Goal: Information Seeking & Learning: Learn about a topic

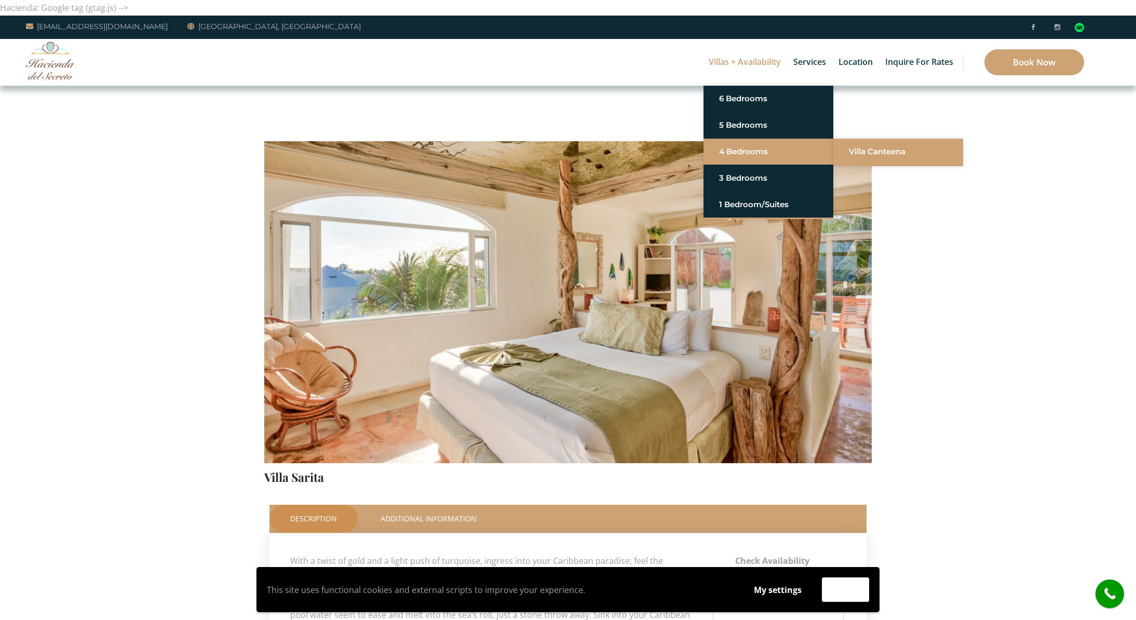
click at [870, 151] on link "Villa Canteena" at bounding box center [898, 151] width 99 height 19
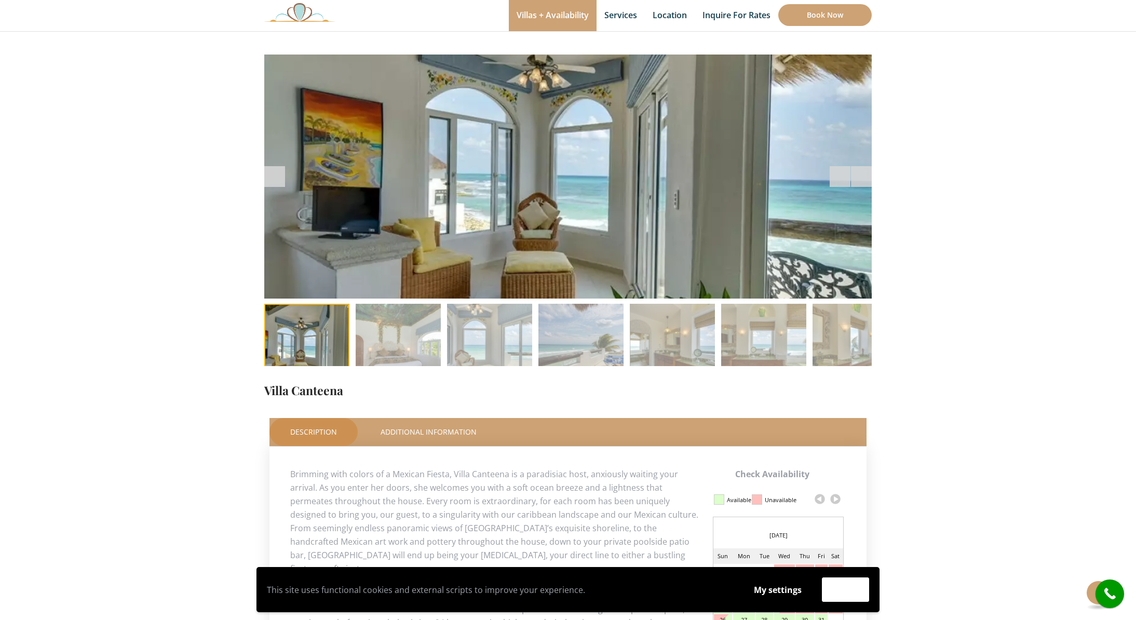
scroll to position [72, 0]
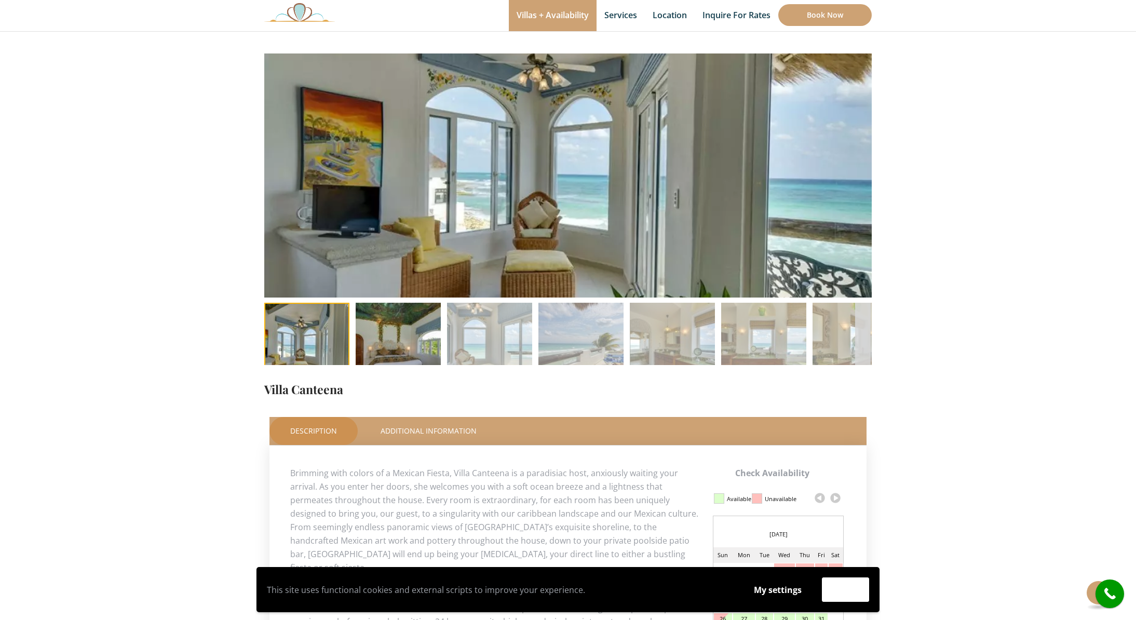
click at [405, 331] on img at bounding box center [398, 345] width 85 height 85
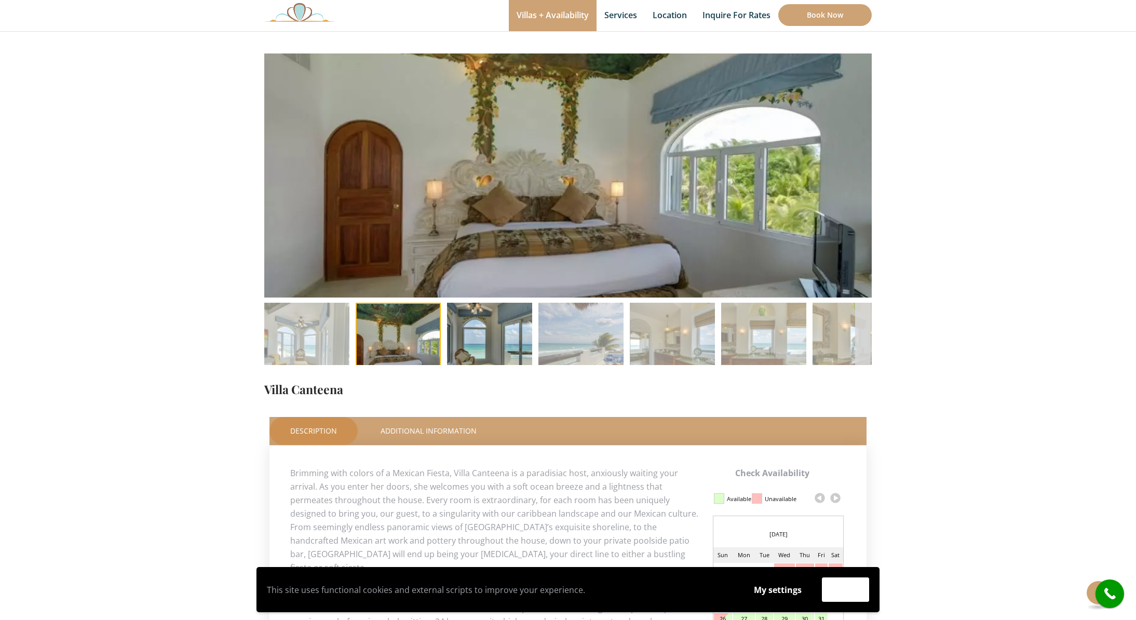
click at [479, 329] on img at bounding box center [489, 345] width 85 height 85
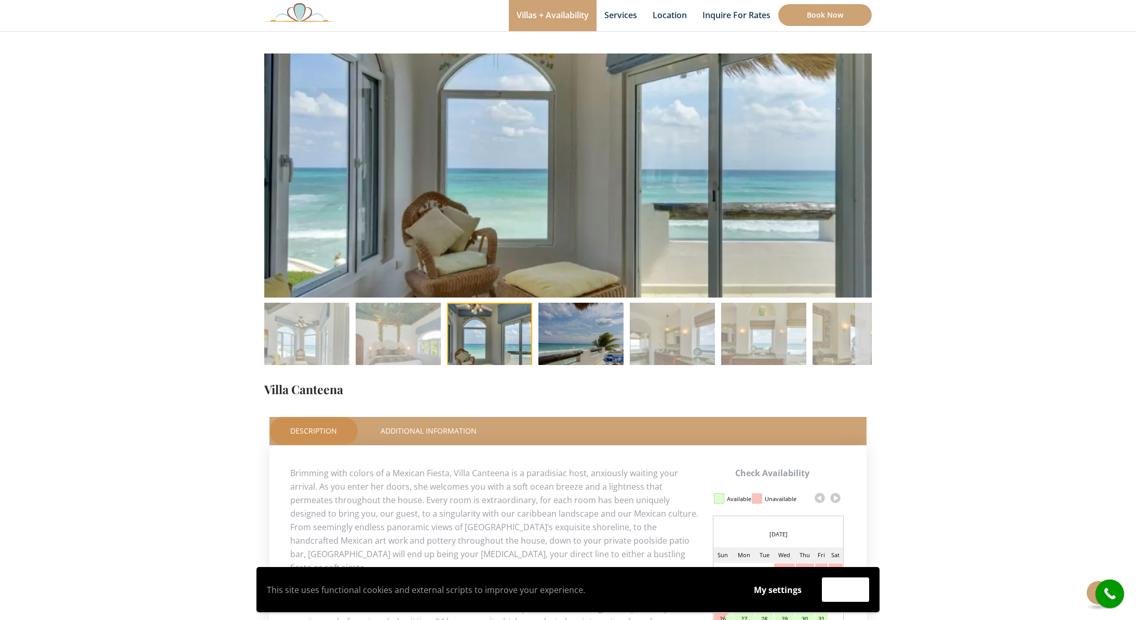
click at [578, 337] on img at bounding box center [580, 345] width 85 height 85
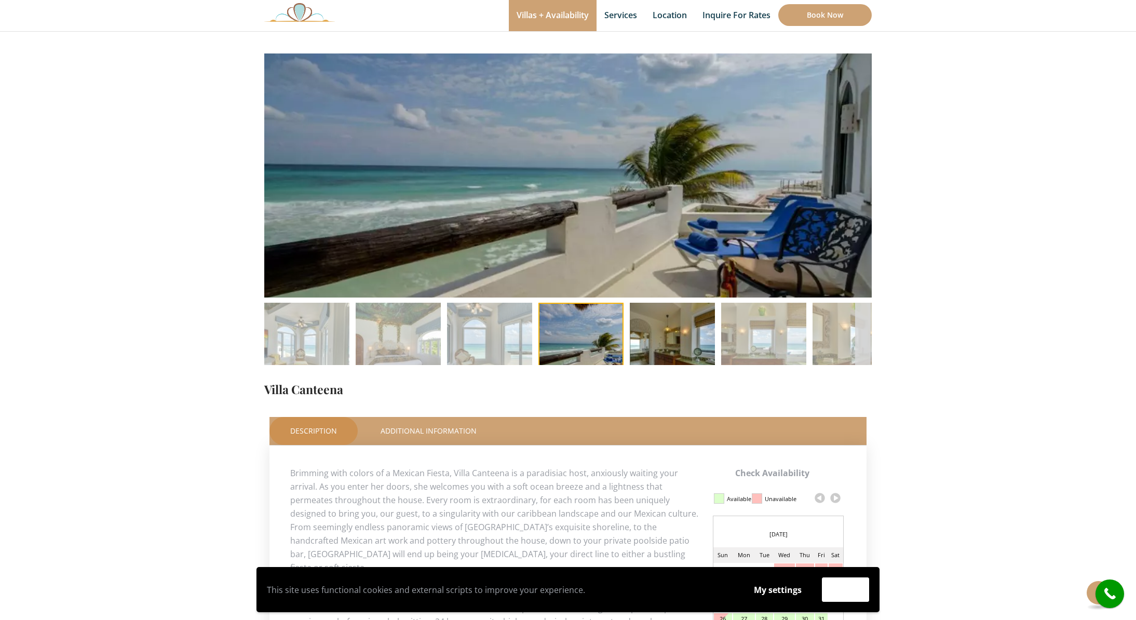
click at [677, 332] on img at bounding box center [672, 345] width 85 height 85
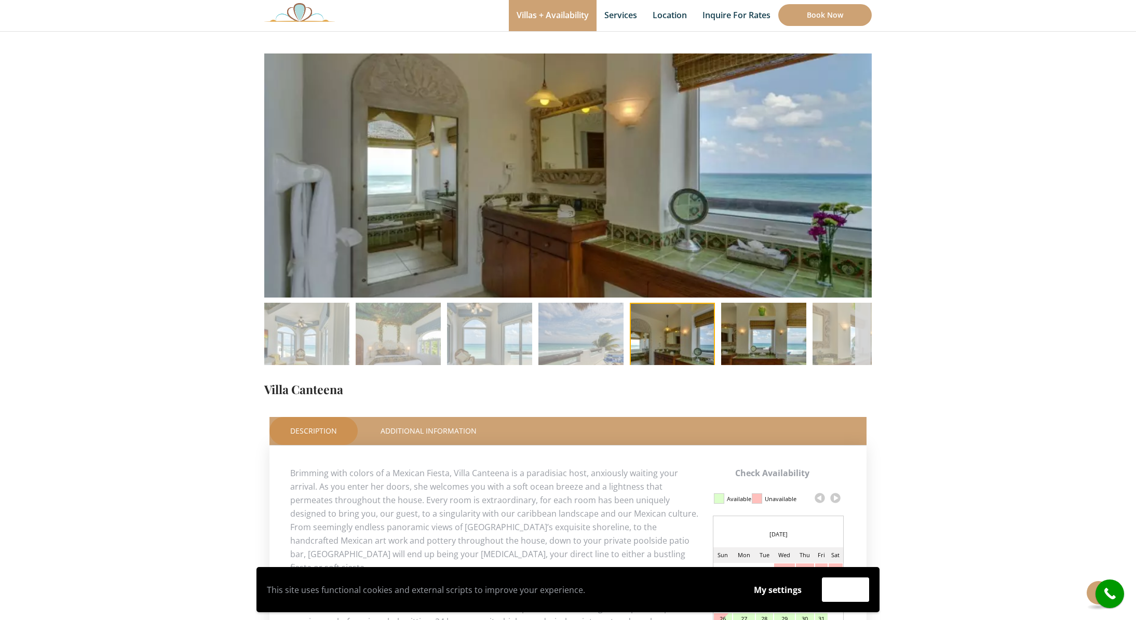
click at [762, 337] on img at bounding box center [763, 345] width 85 height 85
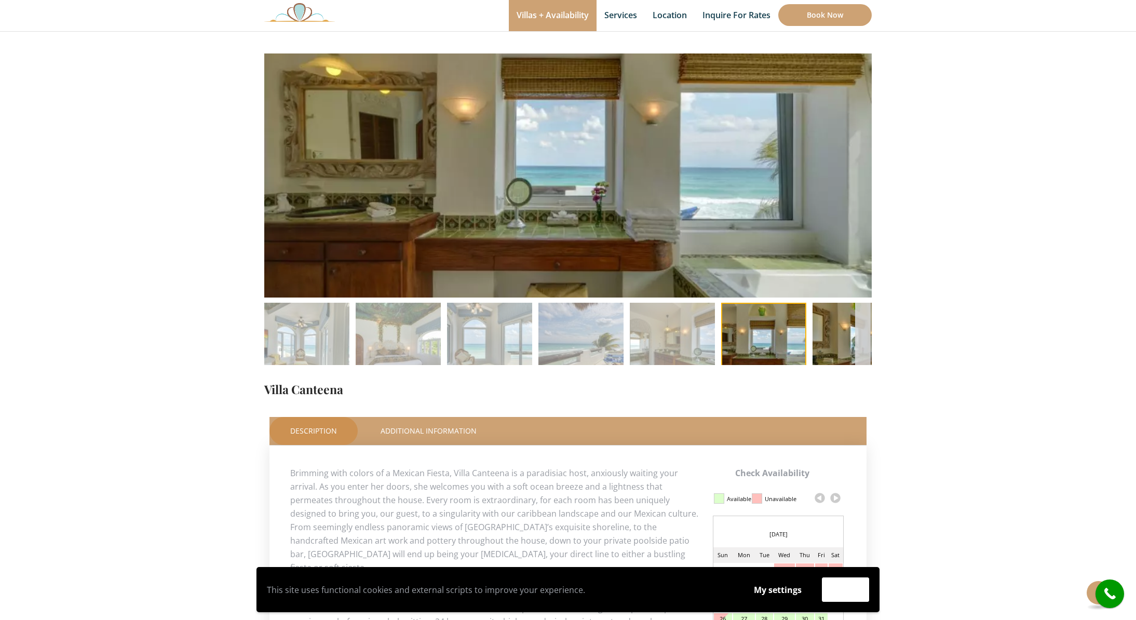
click at [834, 344] on img at bounding box center [855, 345] width 85 height 85
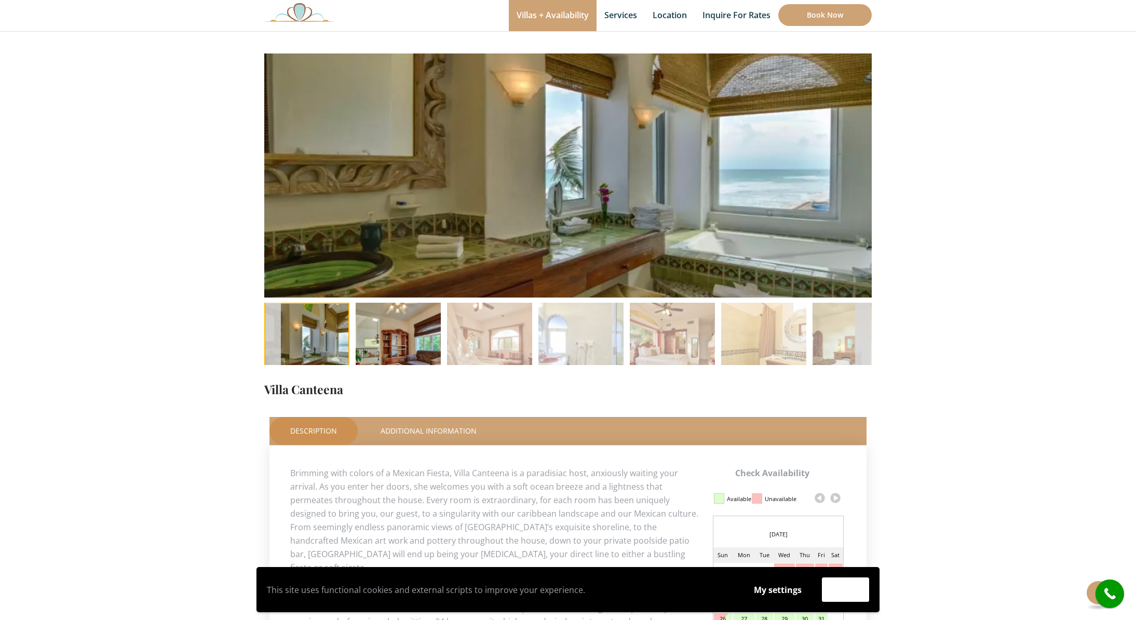
click at [400, 327] on img at bounding box center [398, 345] width 85 height 85
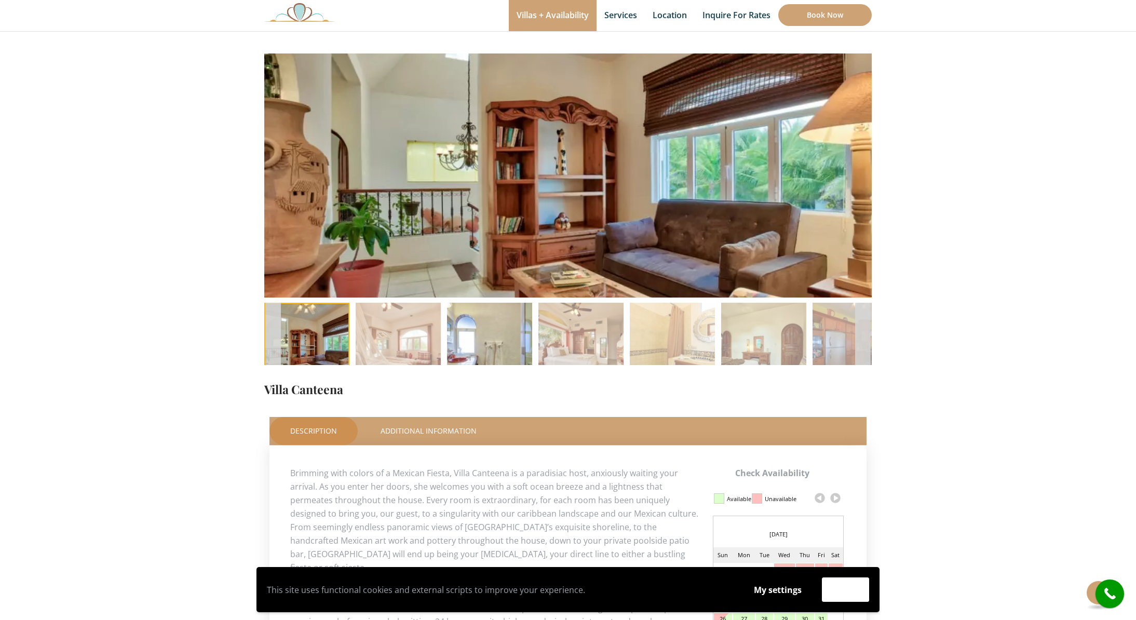
click at [480, 333] on img at bounding box center [489, 345] width 85 height 85
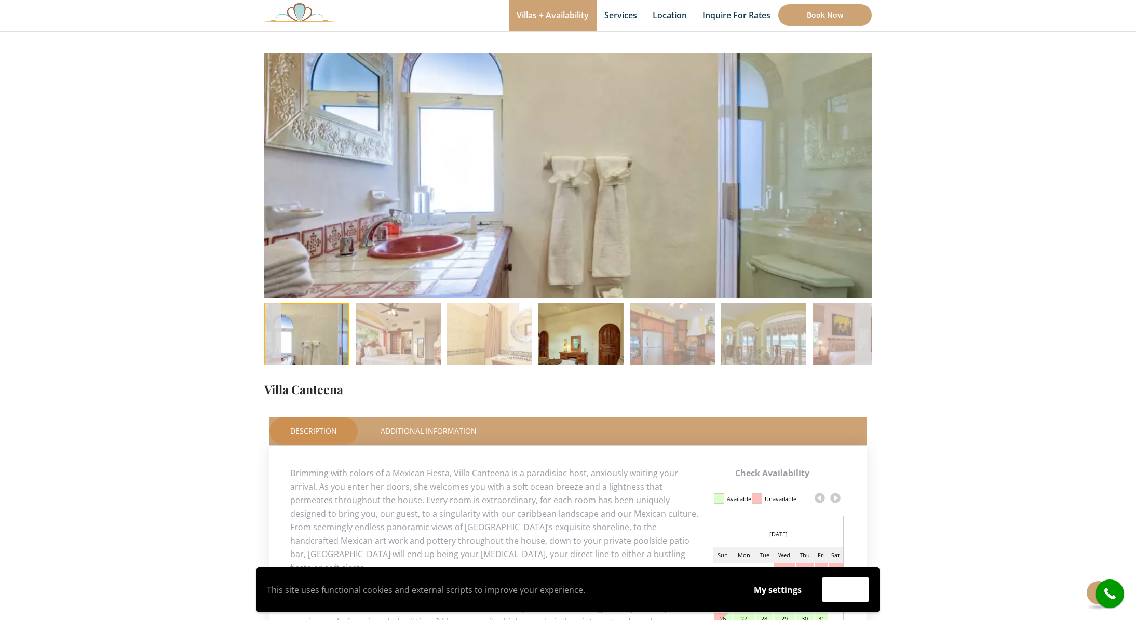
click at [584, 334] on img at bounding box center [580, 345] width 85 height 85
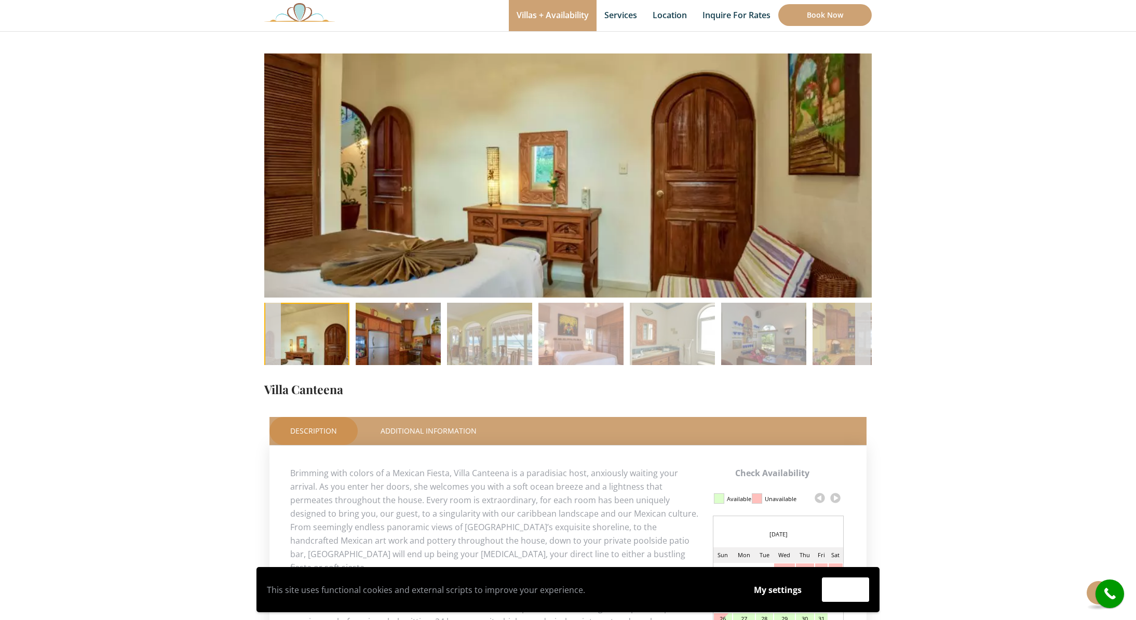
click at [394, 333] on img at bounding box center [398, 345] width 85 height 85
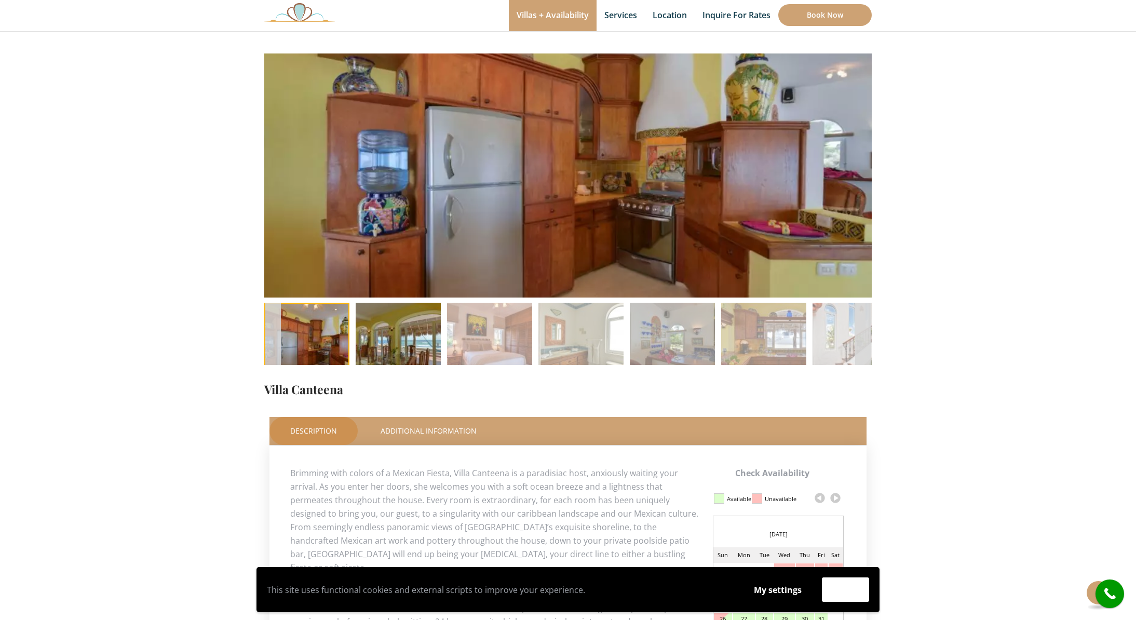
click at [409, 333] on img at bounding box center [398, 345] width 85 height 85
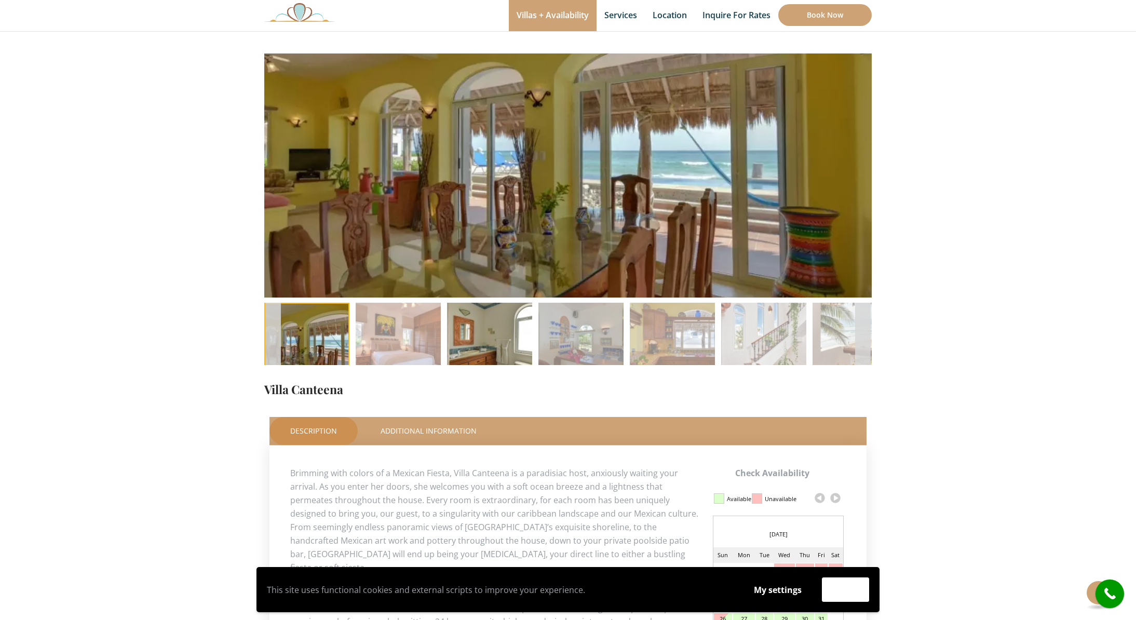
click at [479, 335] on img at bounding box center [489, 345] width 85 height 85
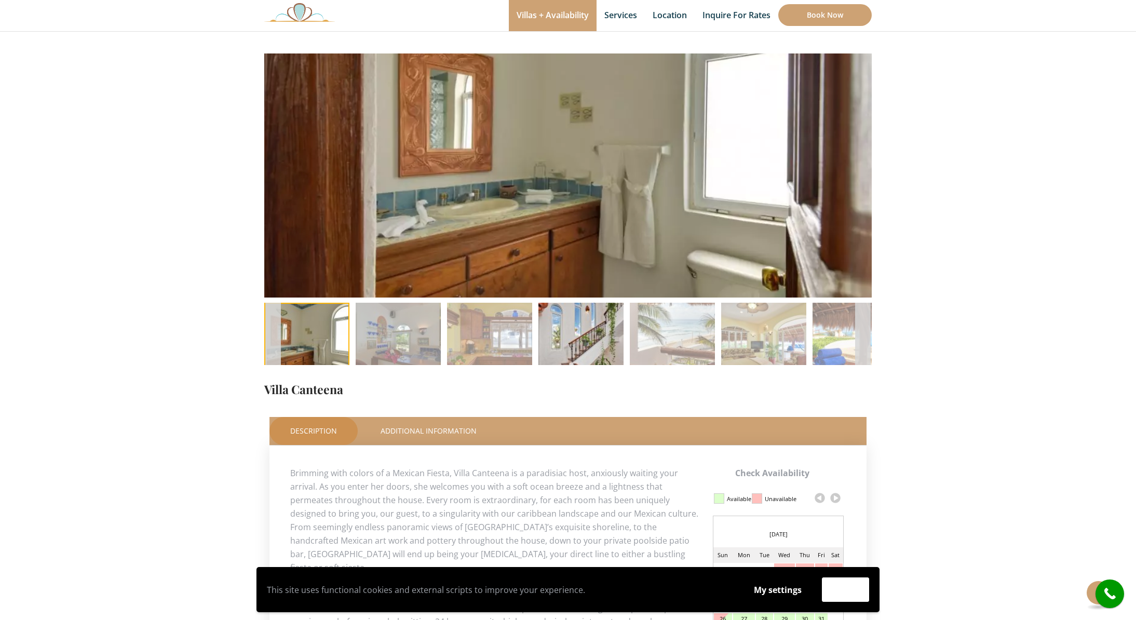
click at [575, 336] on img at bounding box center [580, 345] width 85 height 85
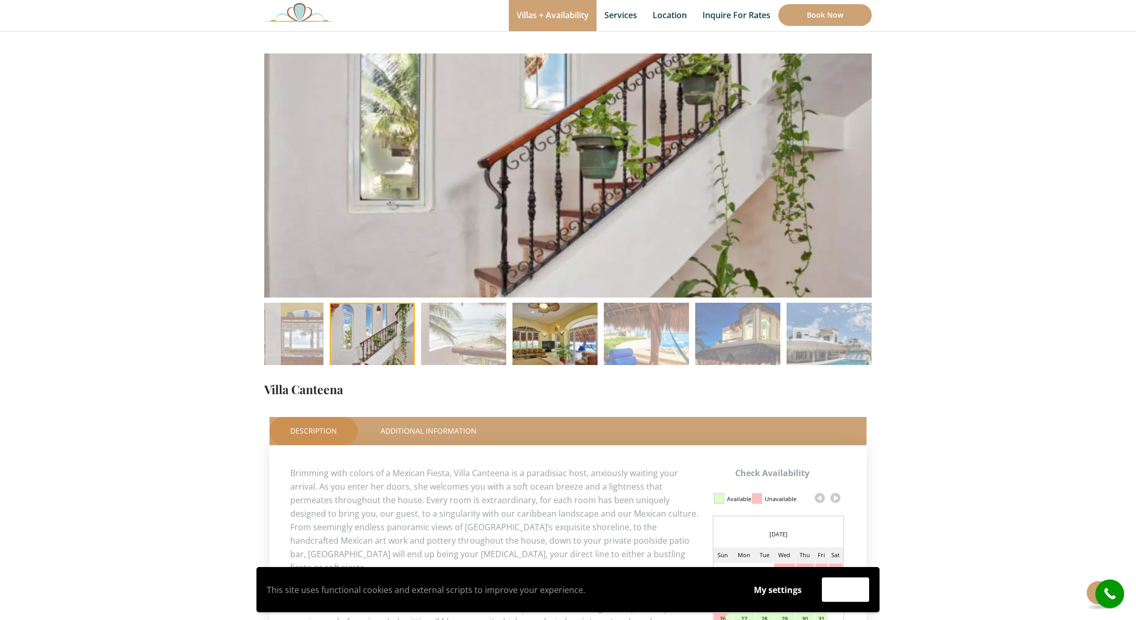
click at [549, 334] on img at bounding box center [554, 345] width 85 height 85
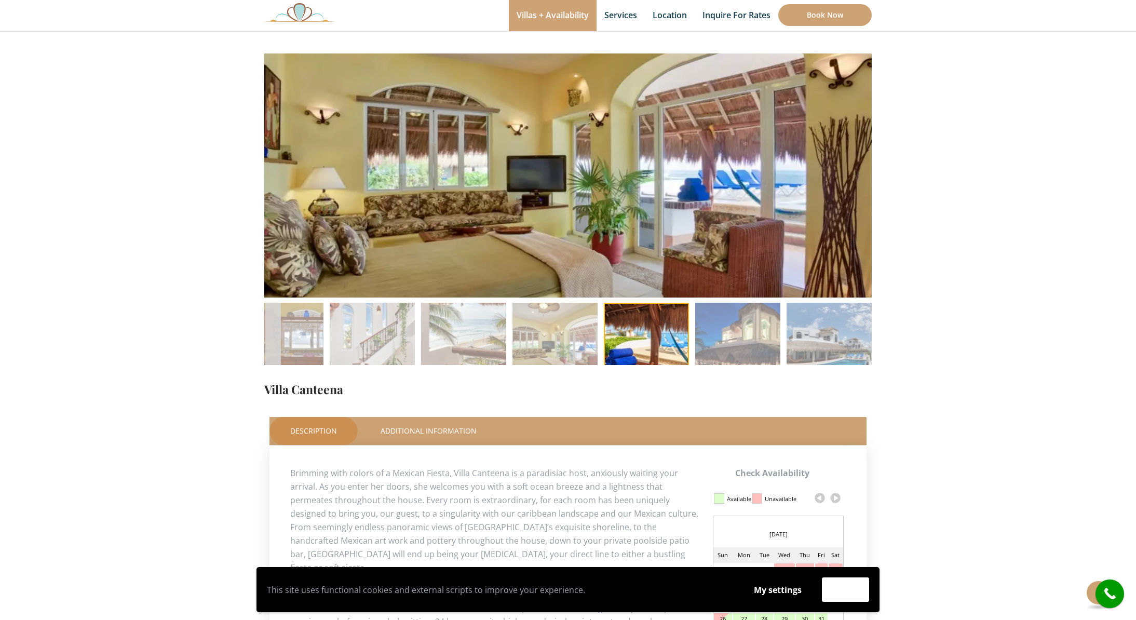
click at [631, 330] on li at bounding box center [646, 345] width 91 height 85
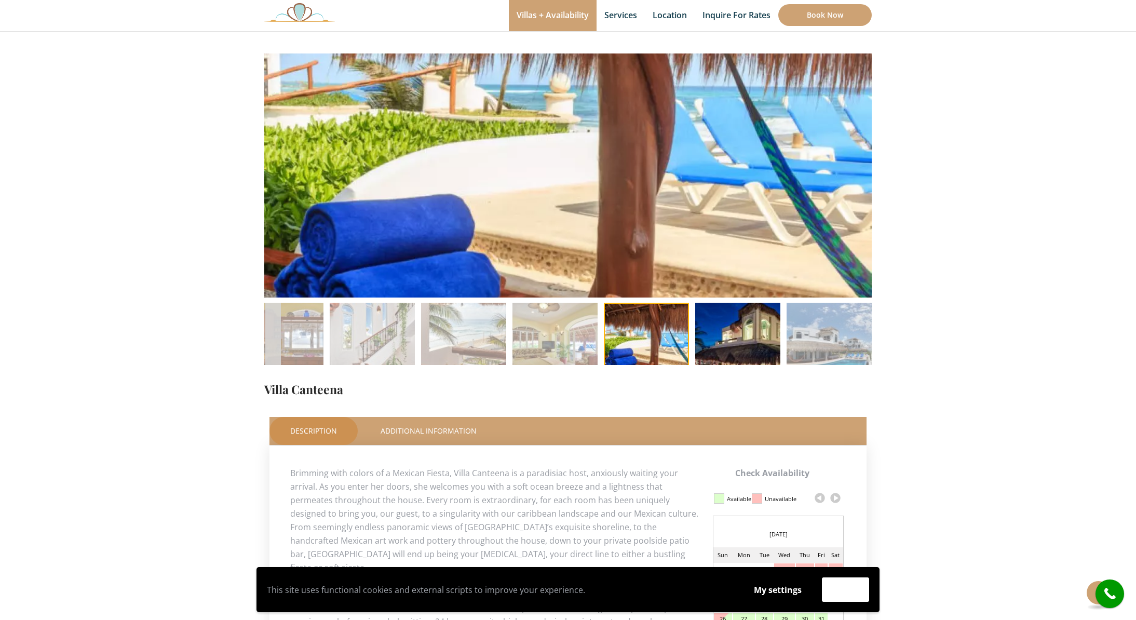
click at [725, 337] on img at bounding box center [737, 345] width 85 height 85
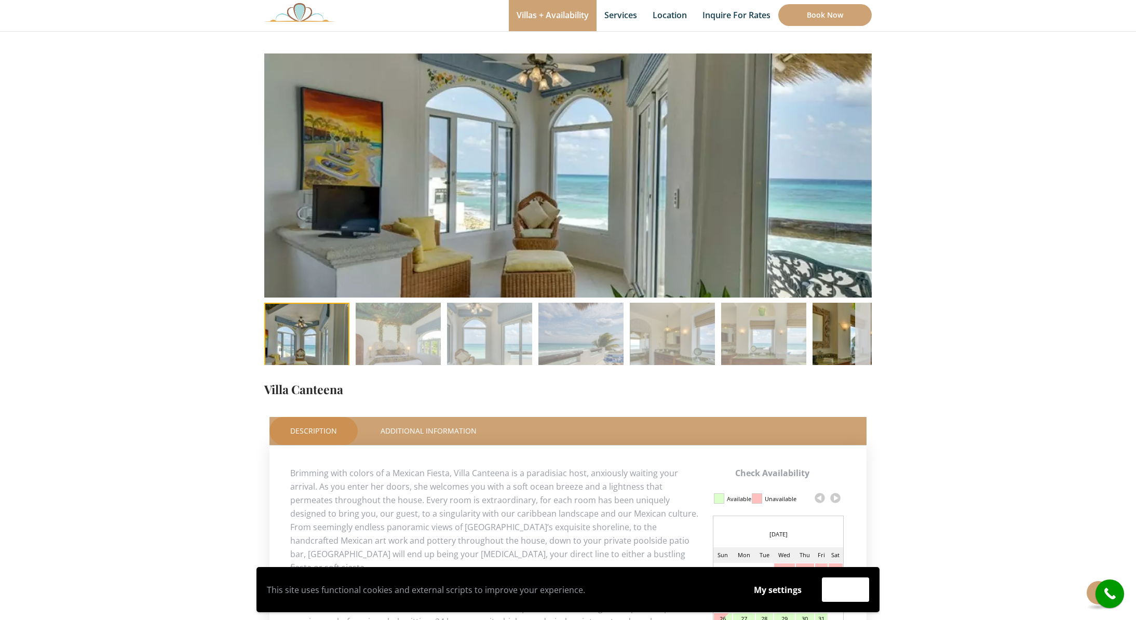
click at [821, 315] on img at bounding box center [855, 345] width 85 height 85
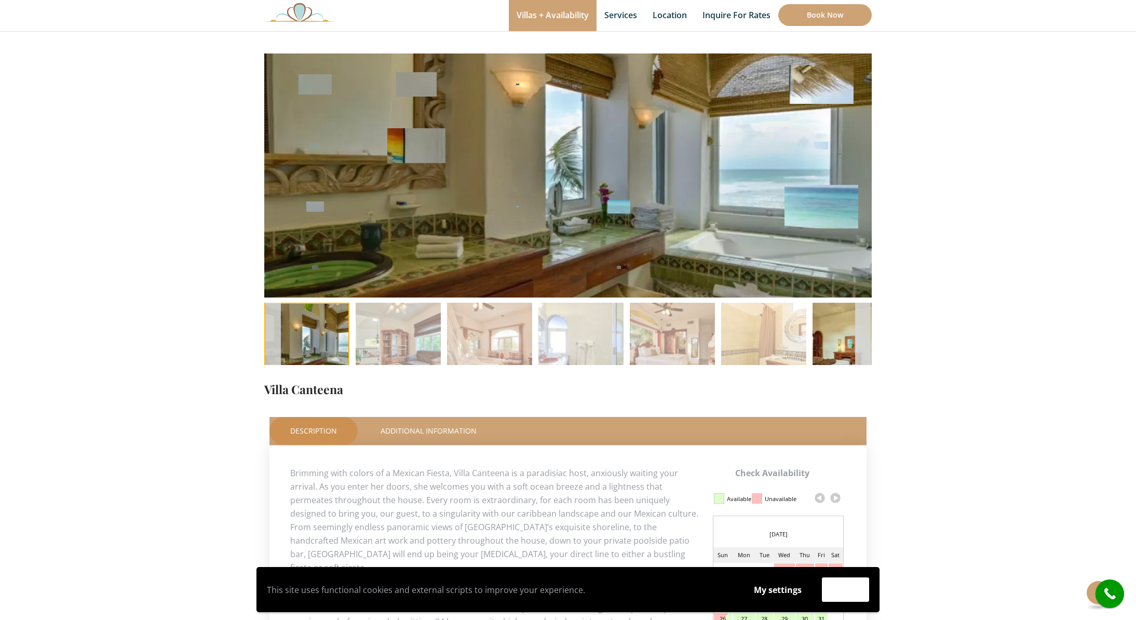
click at [837, 328] on img at bounding box center [855, 345] width 85 height 85
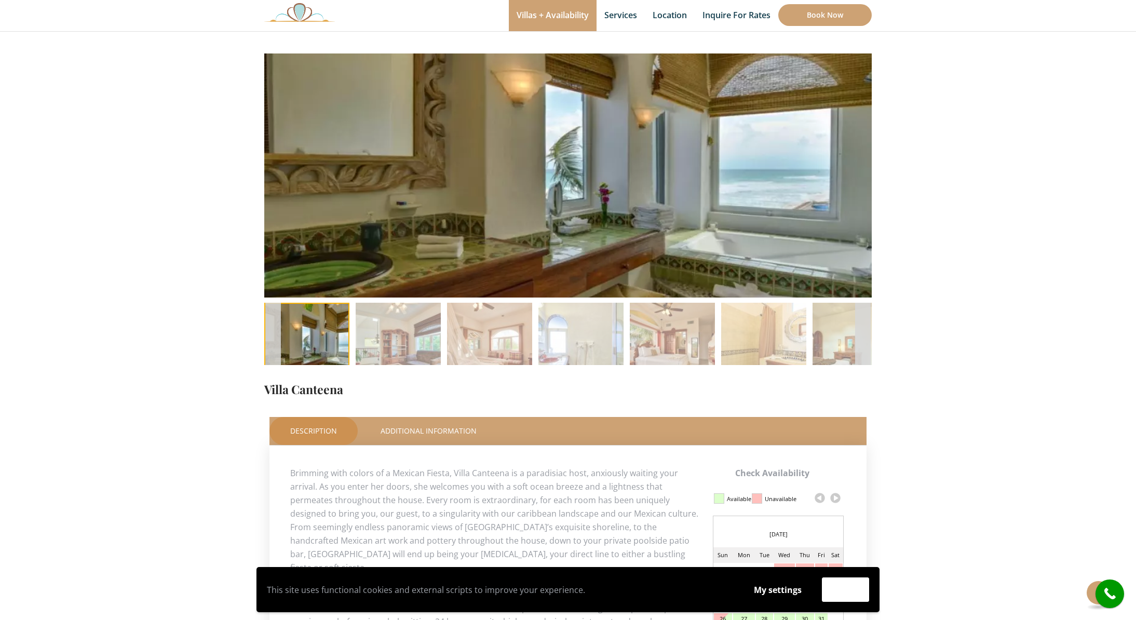
click at [859, 320] on div at bounding box center [863, 334] width 16 height 62
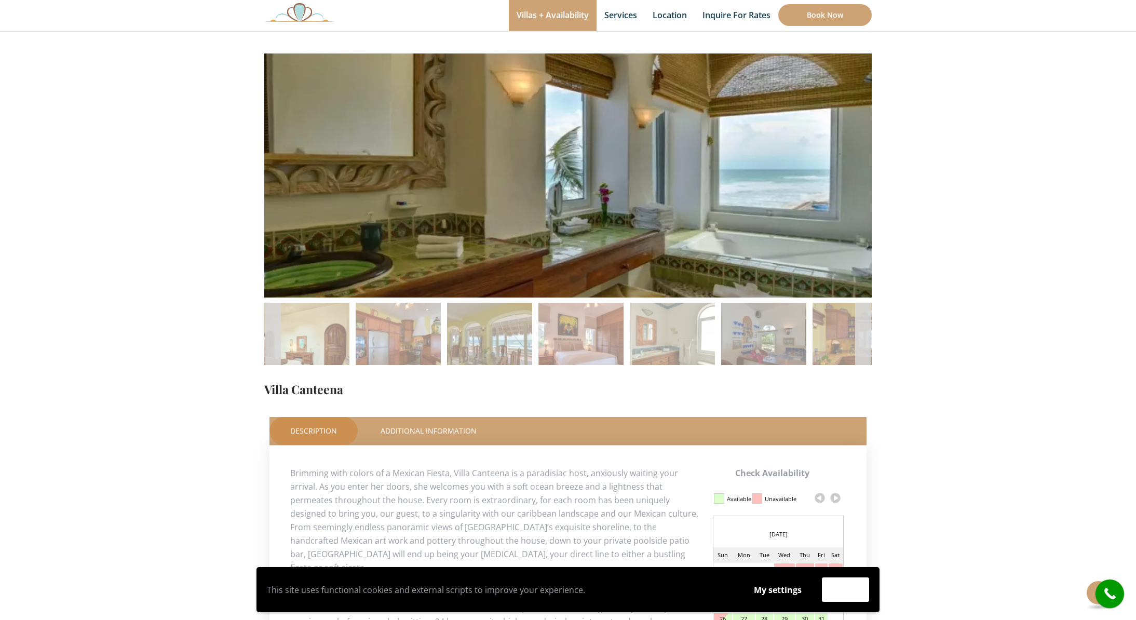
click at [864, 331] on div at bounding box center [863, 333] width 16 height 21
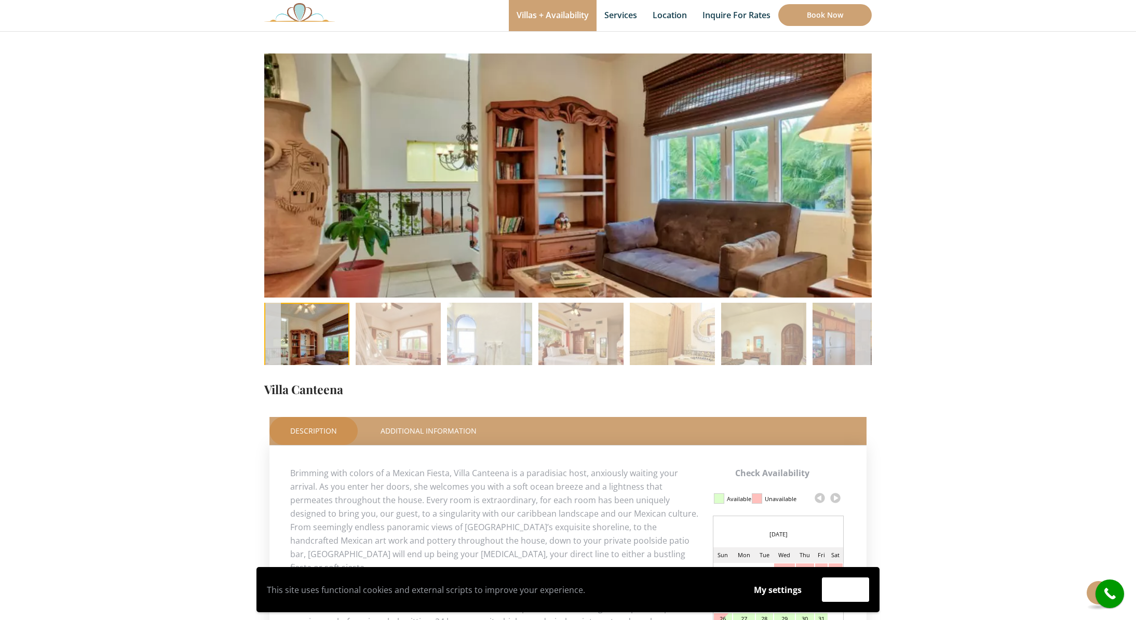
click at [858, 335] on div at bounding box center [863, 333] width 16 height 21
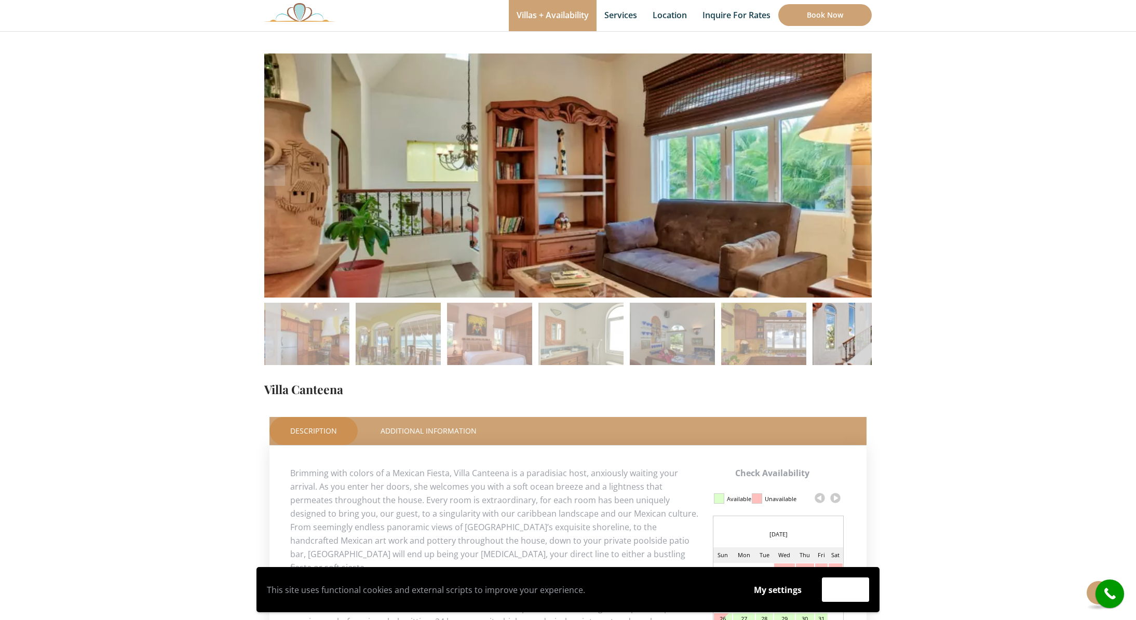
click at [831, 334] on img at bounding box center [855, 345] width 85 height 85
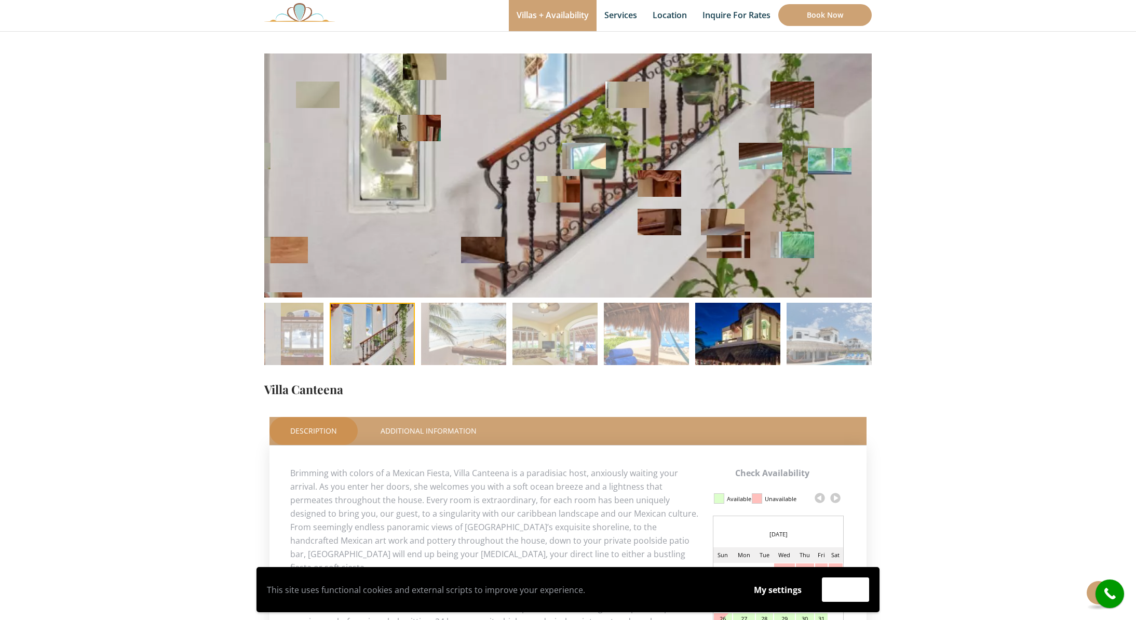
click at [731, 338] on img at bounding box center [737, 345] width 85 height 85
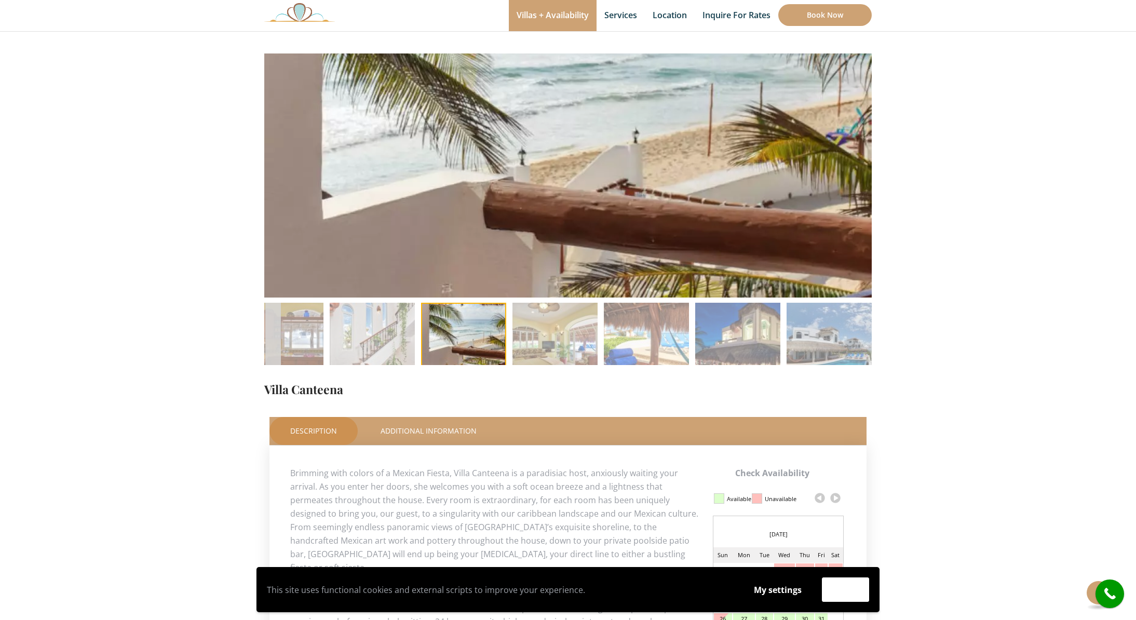
click at [745, 337] on img at bounding box center [737, 345] width 85 height 85
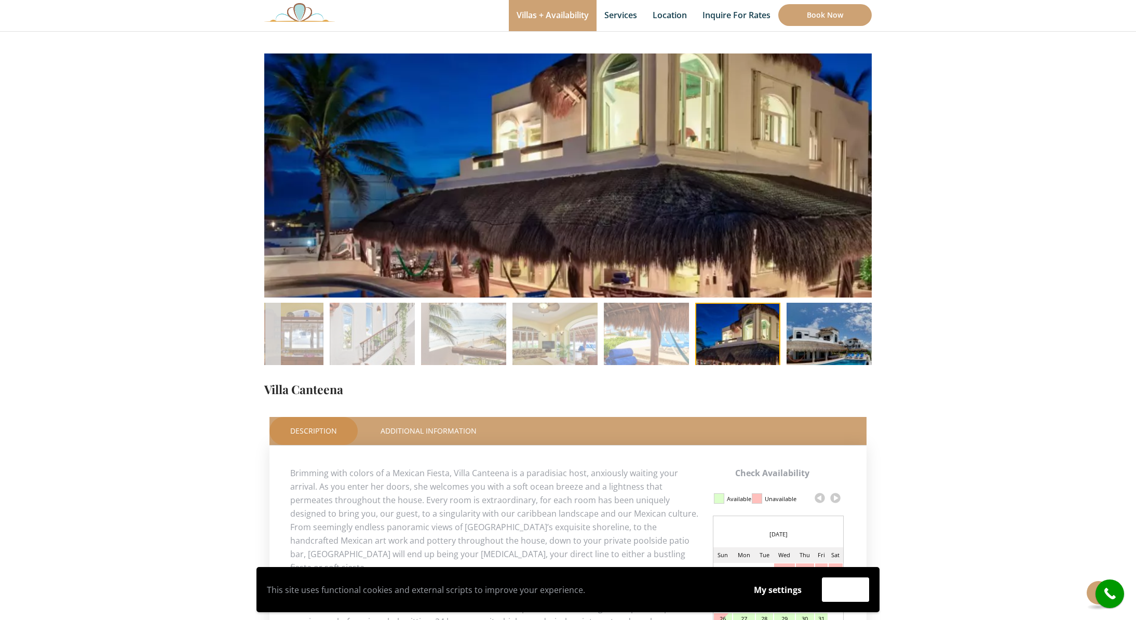
click at [812, 341] on img at bounding box center [829, 345] width 85 height 85
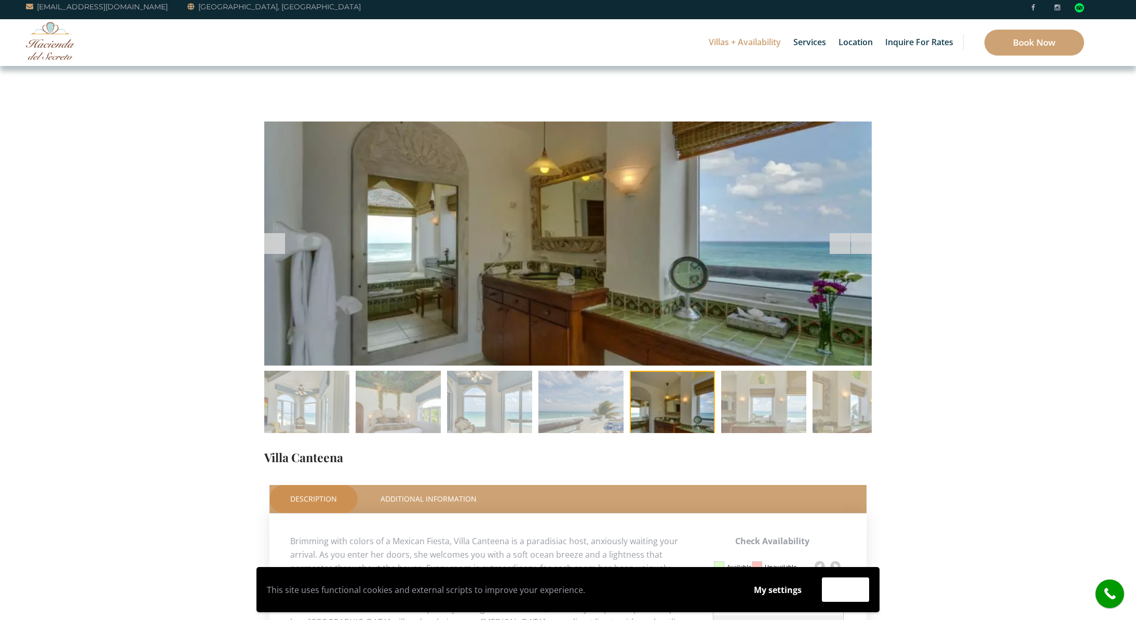
scroll to position [0, 0]
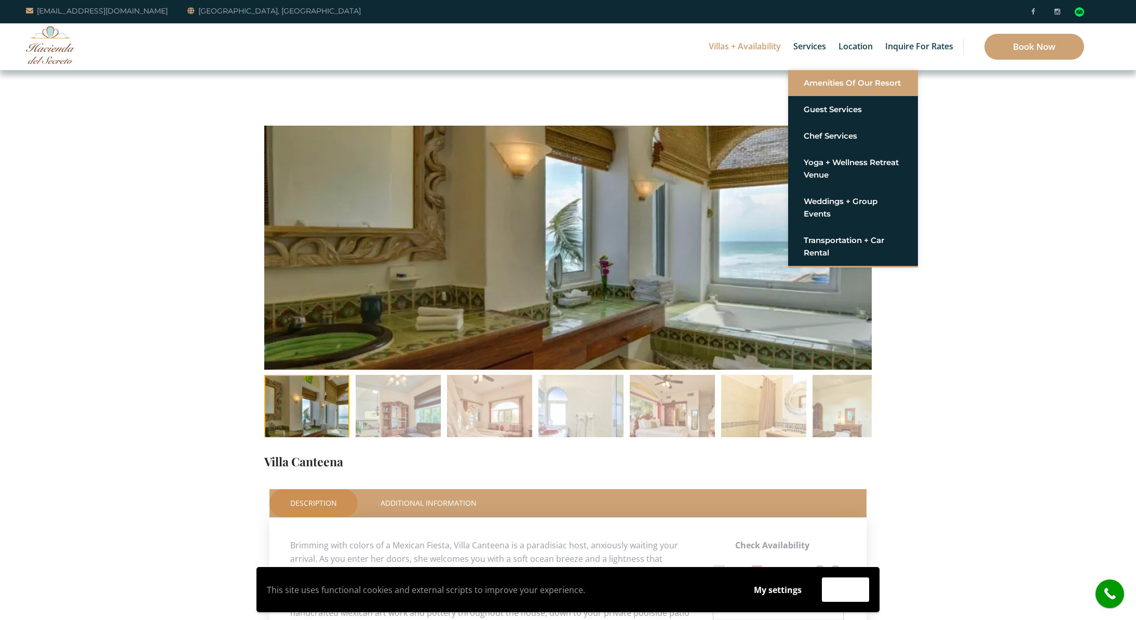
click at [816, 82] on link "Amenities of Our Resort" at bounding box center [853, 83] width 99 height 19
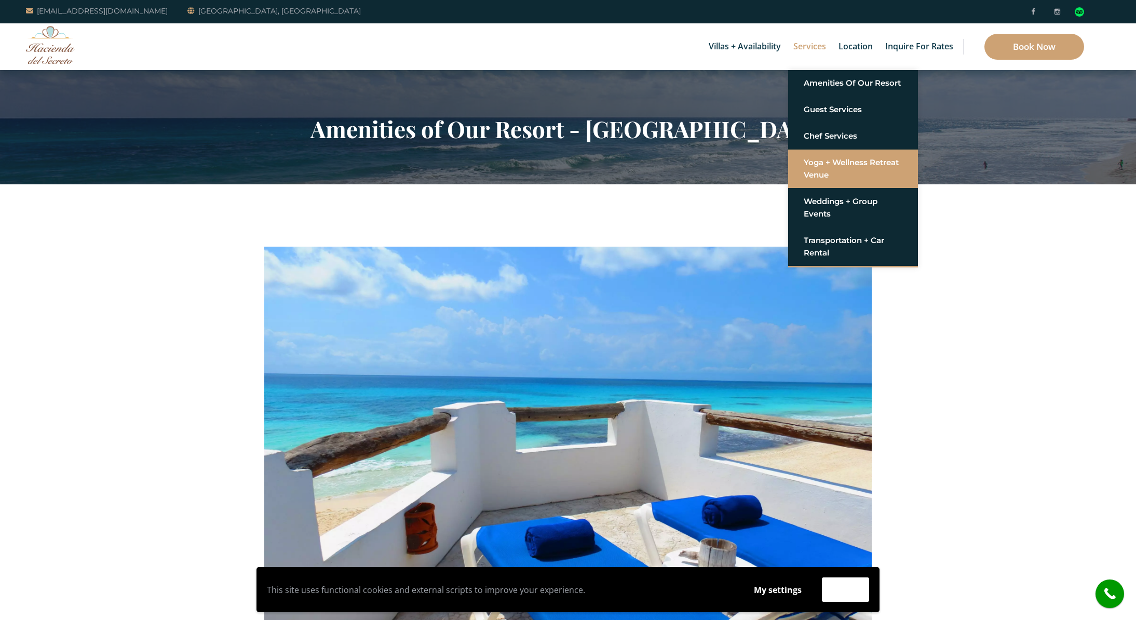
click at [831, 165] on link "Yoga + Wellness Retreat Venue" at bounding box center [853, 168] width 99 height 31
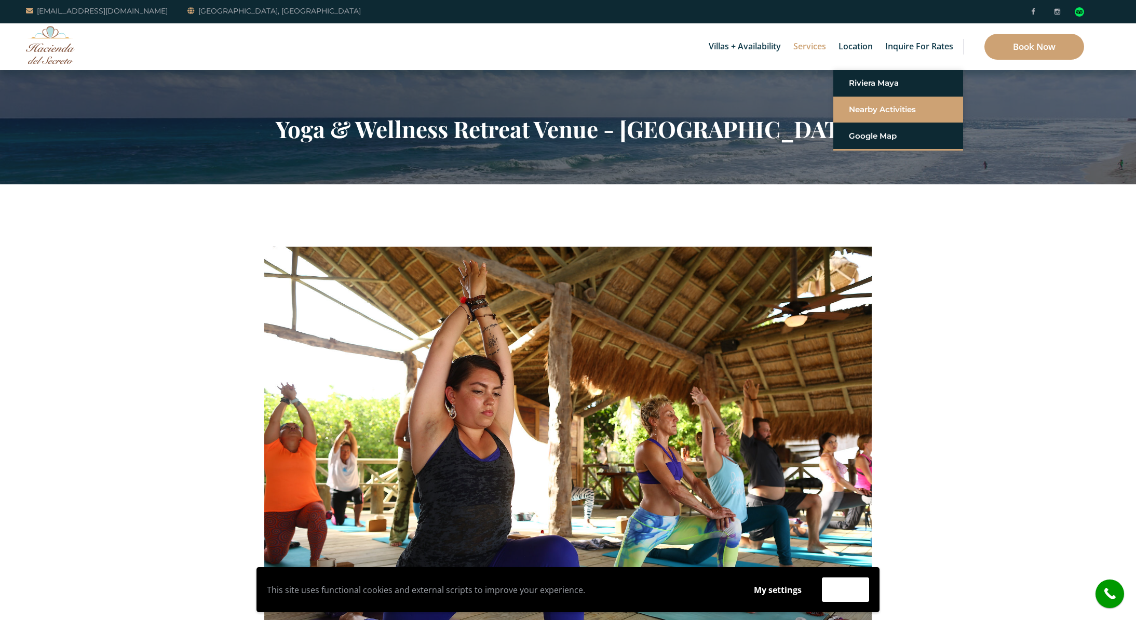
click at [869, 110] on link "Nearby Activities" at bounding box center [898, 109] width 99 height 19
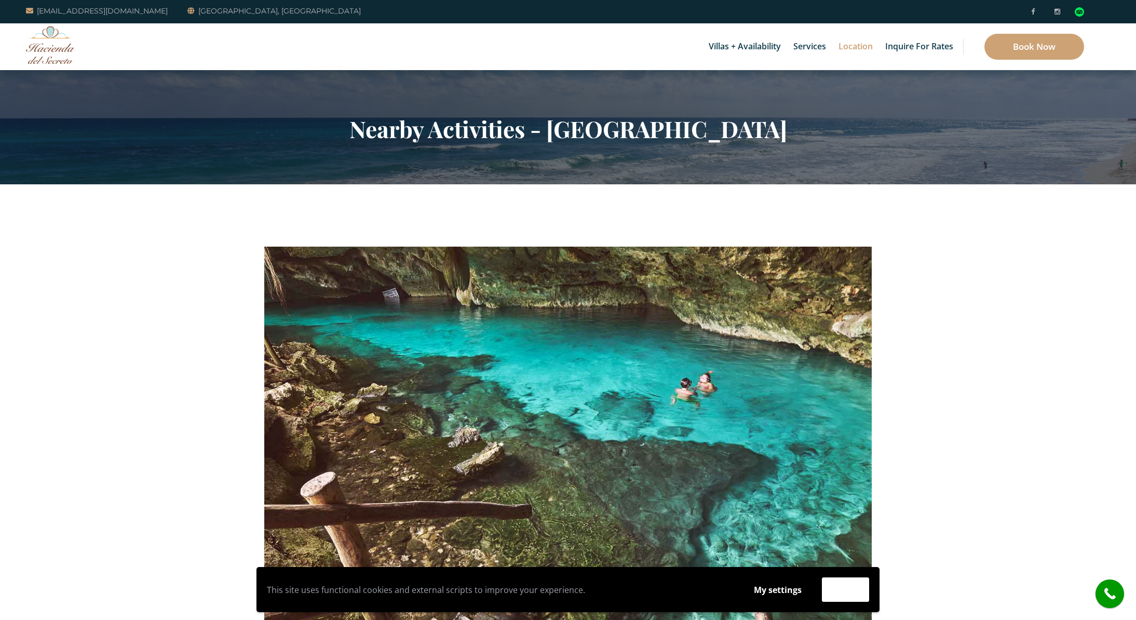
click at [48, 40] on img at bounding box center [50, 45] width 49 height 38
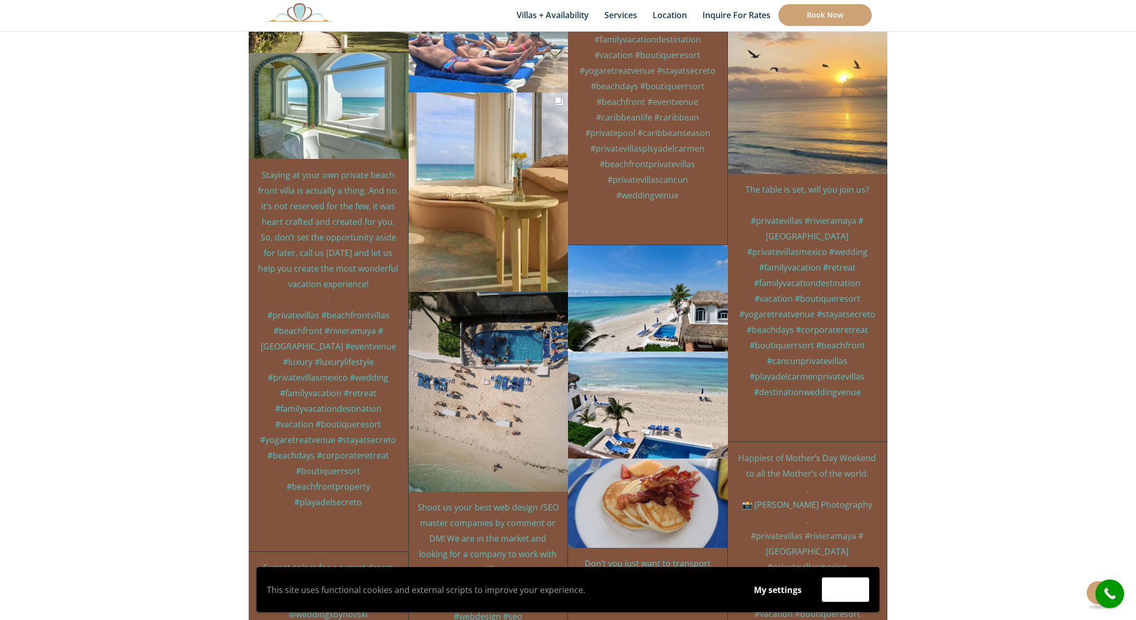
scroll to position [4880, 0]
